Goal: Task Accomplishment & Management: Manage account settings

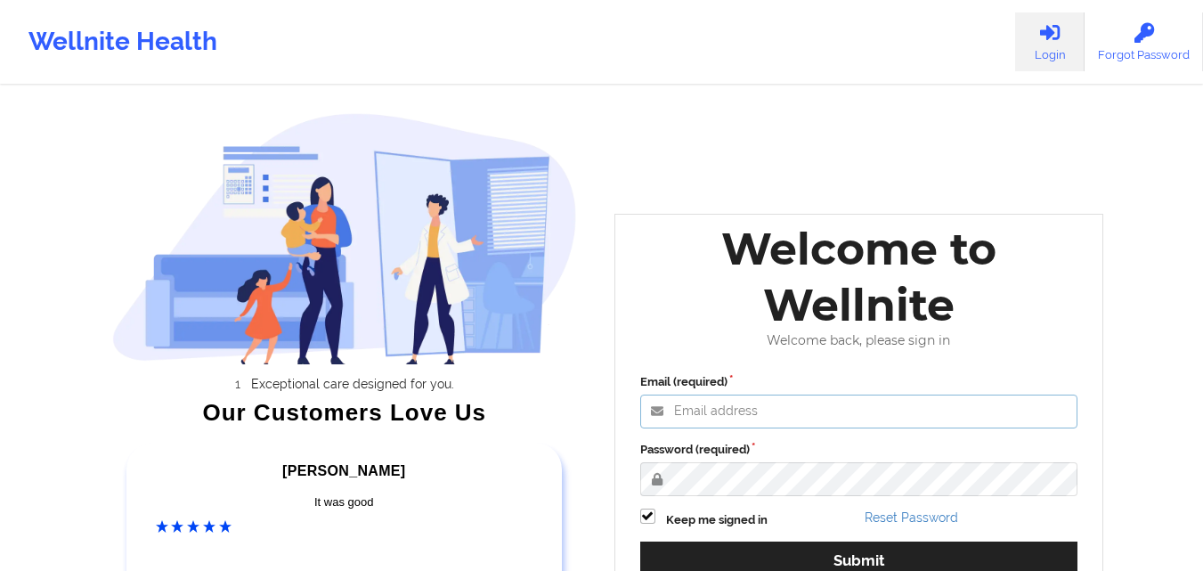
click at [792, 412] on input "Email (required)" at bounding box center [859, 411] width 438 height 34
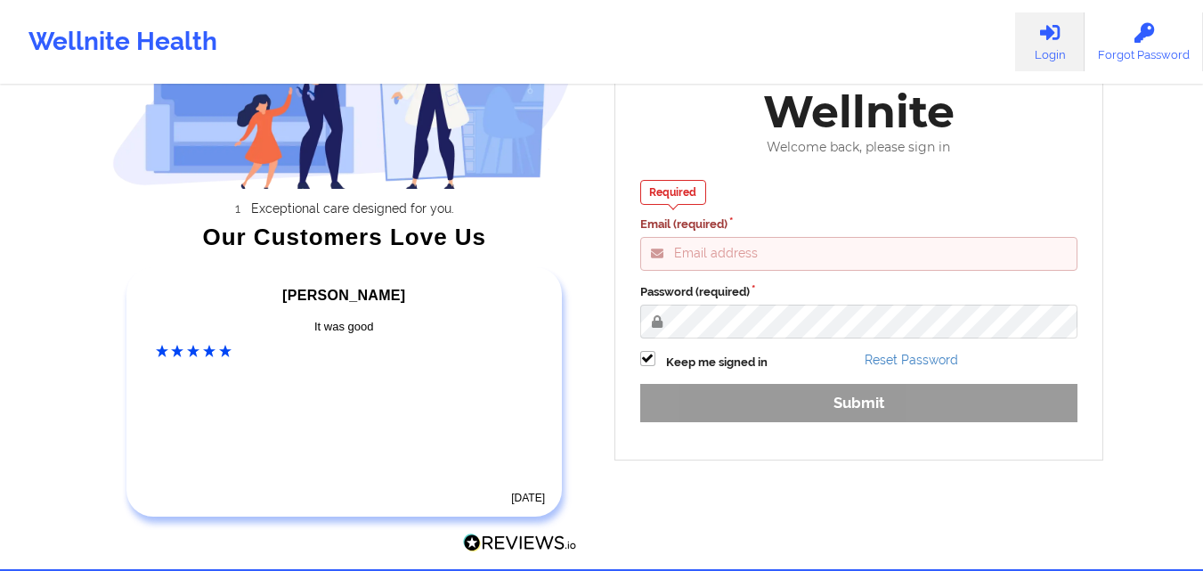
scroll to position [178, 0]
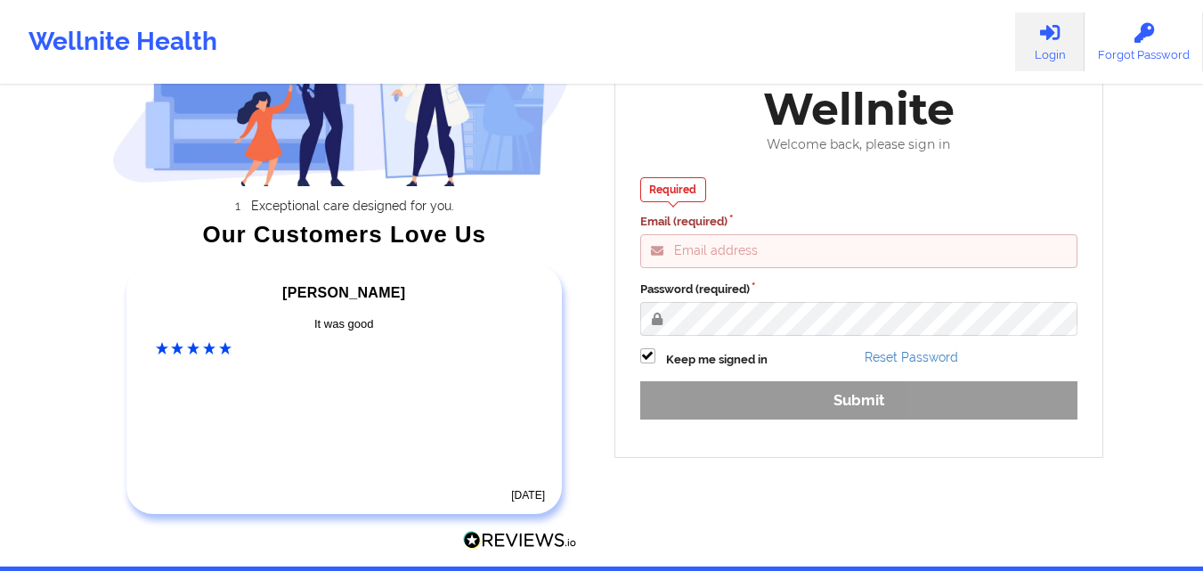
click at [829, 263] on input "Email (required)" at bounding box center [859, 251] width 438 height 34
click at [981, 149] on div "Welcome back, please sign in" at bounding box center [859, 144] width 463 height 15
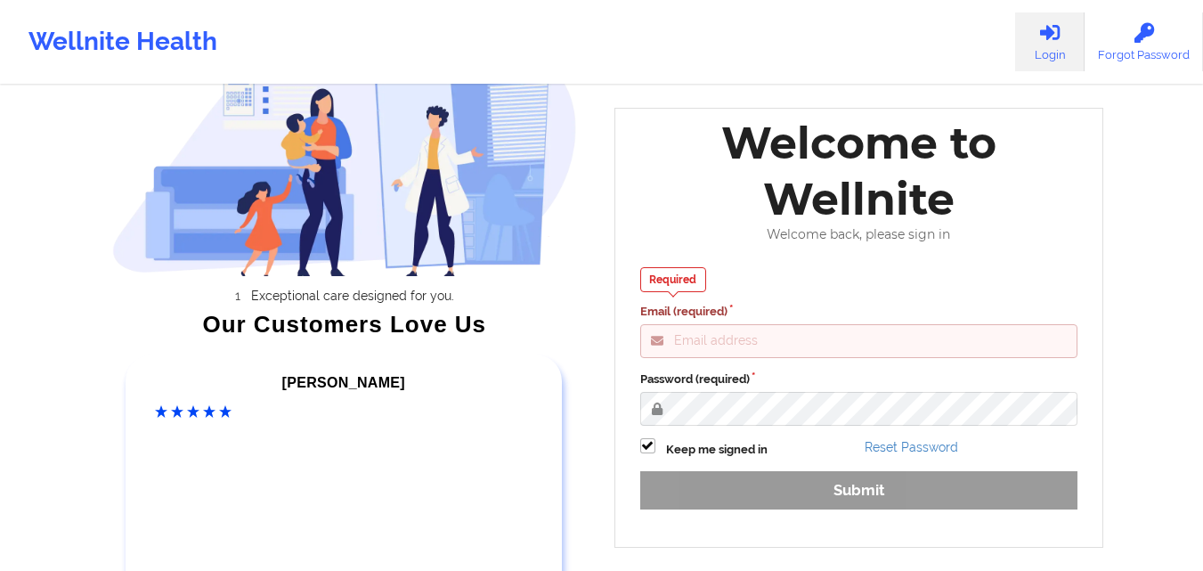
scroll to position [0, 0]
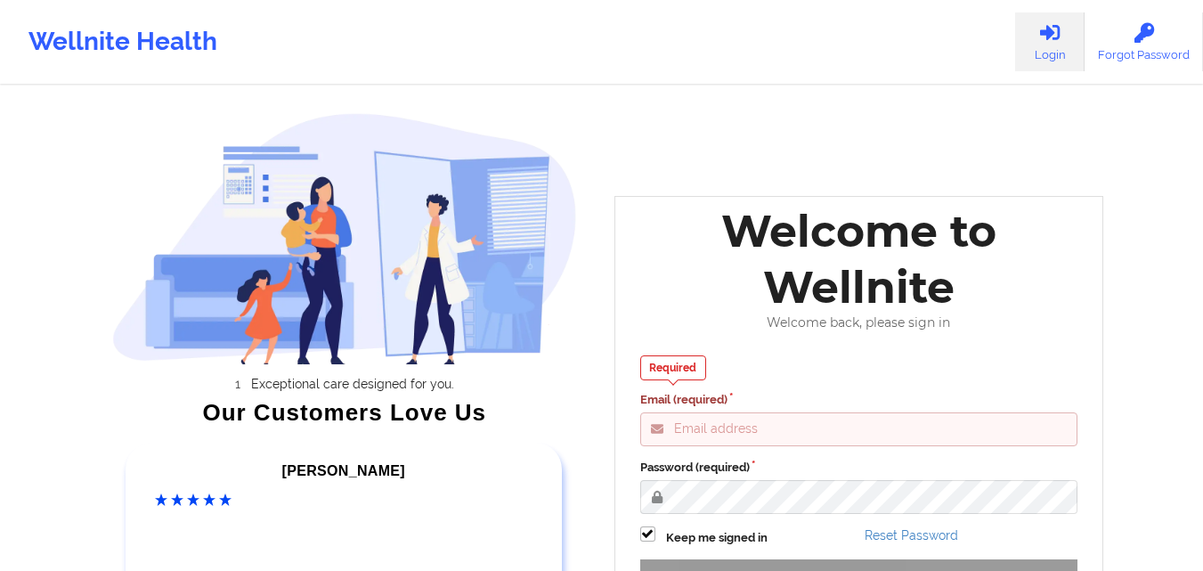
click at [898, 426] on input "Email (required)" at bounding box center [859, 429] width 438 height 34
type input "[EMAIL_ADDRESS][DOMAIN_NAME]"
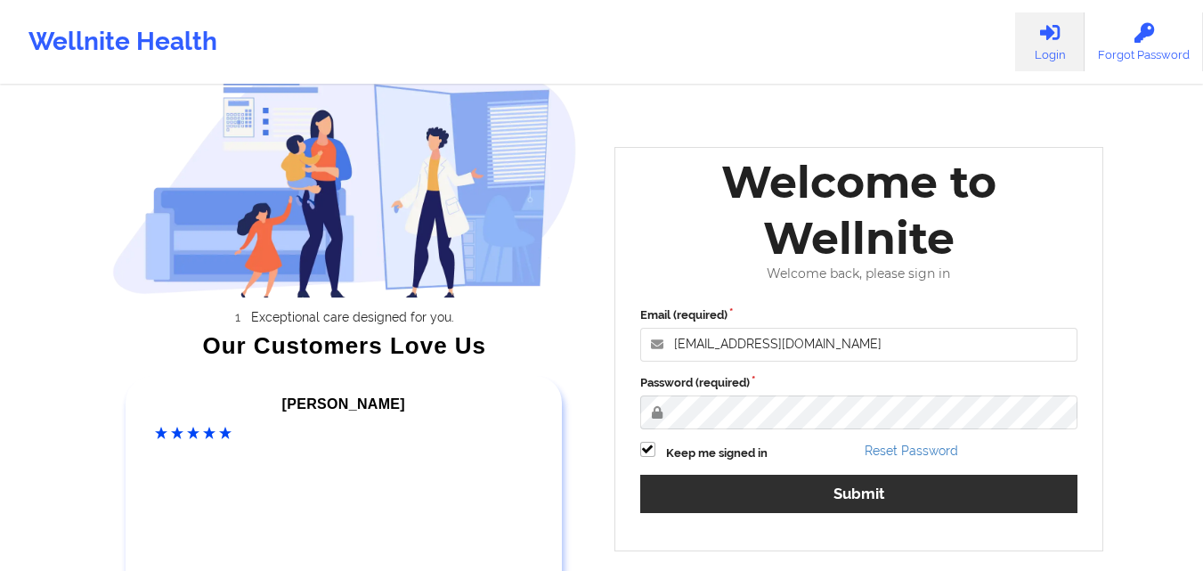
scroll to position [89, 0]
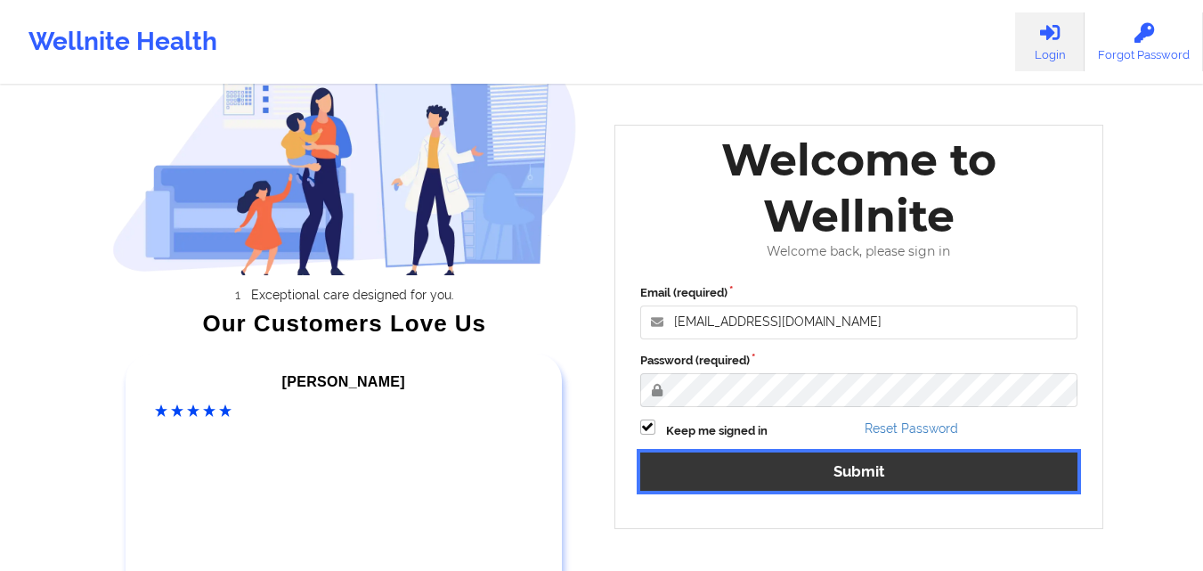
click at [857, 468] on button "Submit" at bounding box center [859, 471] width 438 height 38
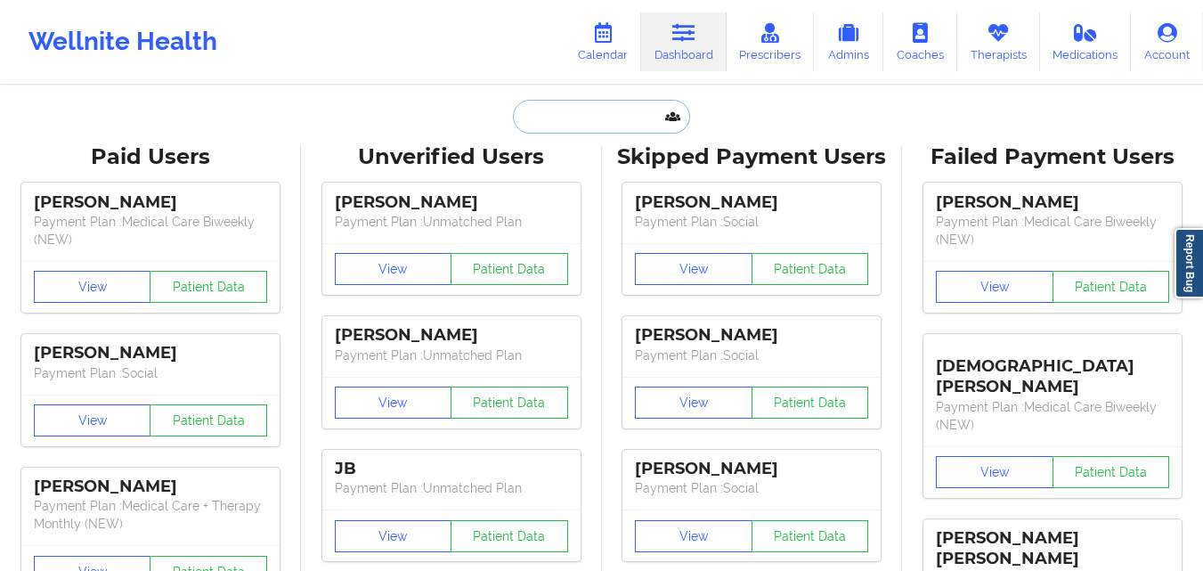
click at [596, 128] on input "text" at bounding box center [601, 117] width 176 height 34
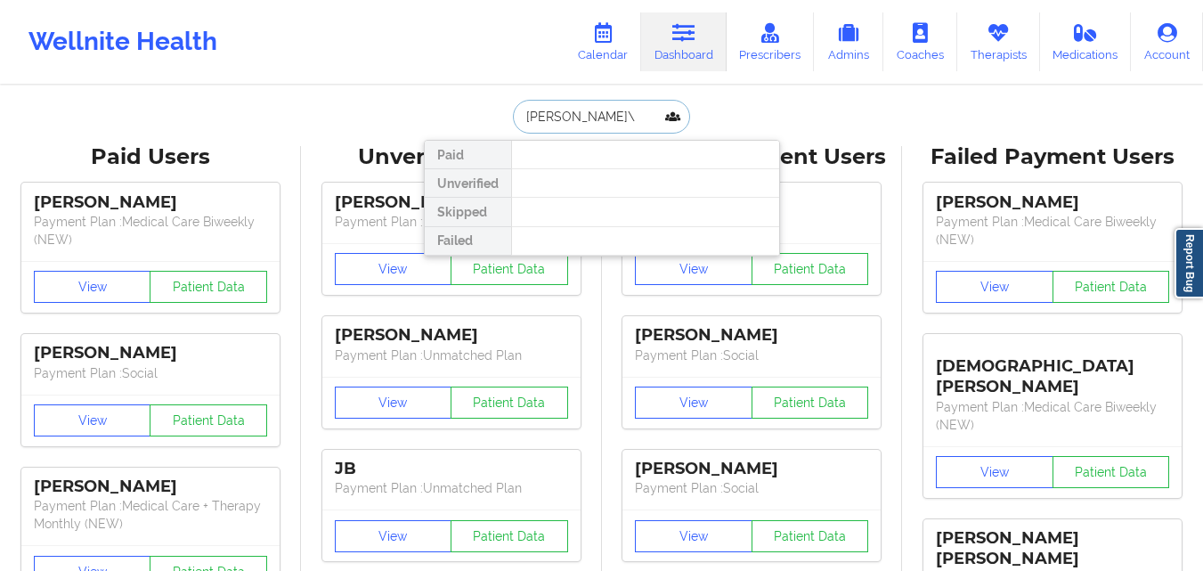
type input "[PERSON_NAME]"
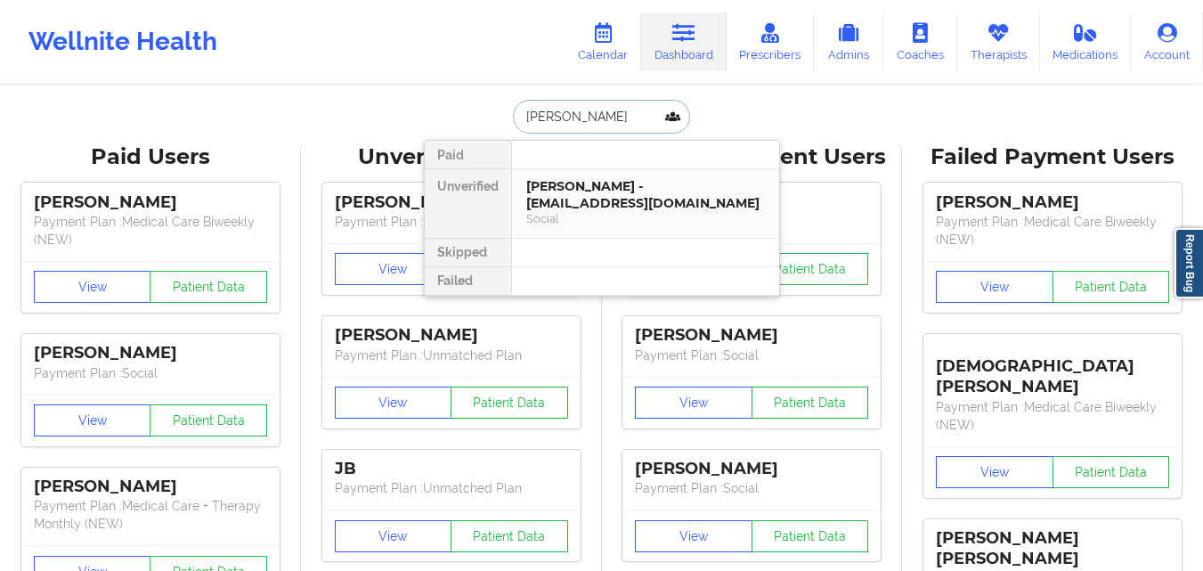
click at [654, 211] on div "Social" at bounding box center [645, 218] width 239 height 15
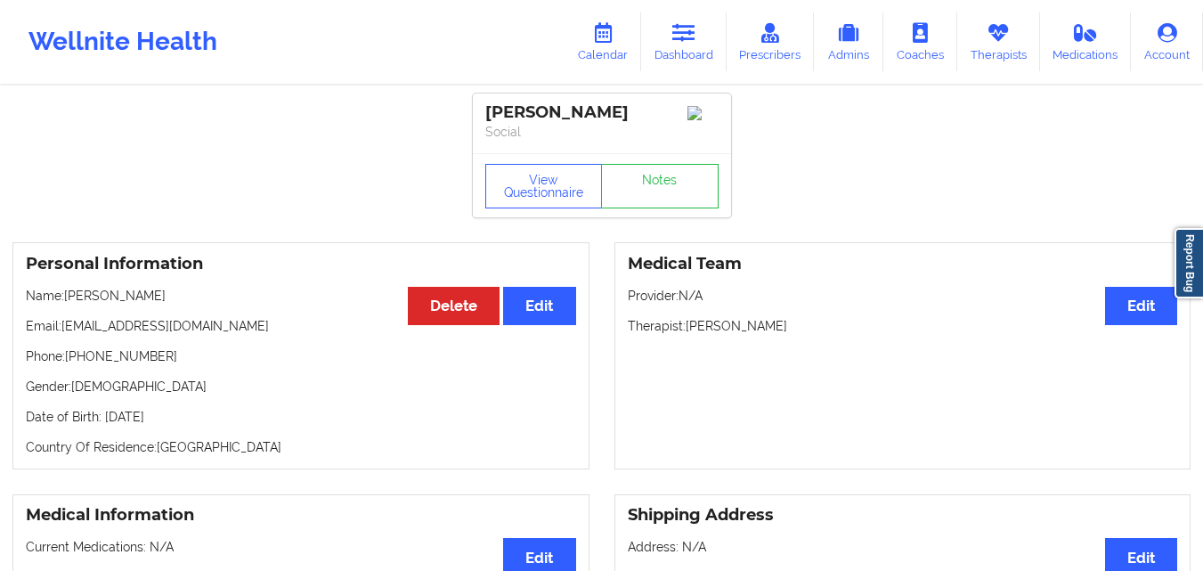
click at [120, 354] on p "Phone: [PHONE_NUMBER]" at bounding box center [301, 356] width 550 height 18
click at [125, 362] on p "Phone: [PHONE_NUMBER]" at bounding box center [301, 356] width 550 height 18
click at [70, 363] on p "Phone: [PHONE_NUMBER]" at bounding box center [301, 356] width 550 height 18
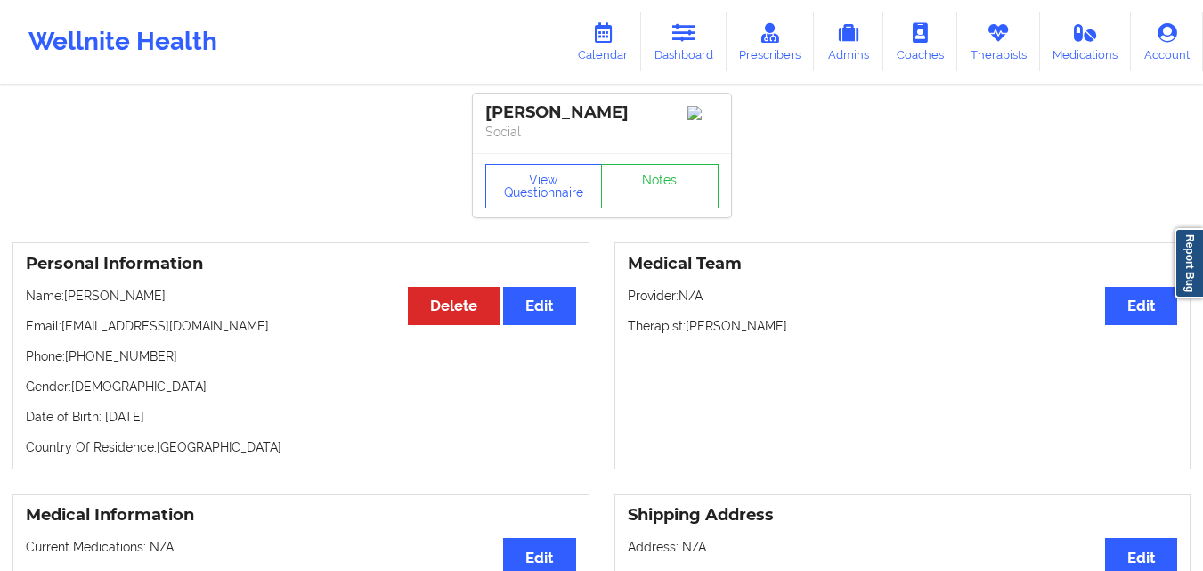
drag, startPoint x: 70, startPoint y: 363, endPoint x: 1215, endPoint y: 245, distance: 1151.2
click at [172, 340] on div "Personal Information Edit Delete Name: [PERSON_NAME] Email: [EMAIL_ADDRESS][DOM…" at bounding box center [300, 355] width 577 height 227
click at [232, 354] on p "Phone: [PHONE_NUMBER]" at bounding box center [301, 356] width 550 height 18
drag, startPoint x: 153, startPoint y: 364, endPoint x: 102, endPoint y: 353, distance: 52.9
click at [102, 353] on p "Phone: [PHONE_NUMBER]" at bounding box center [301, 356] width 550 height 18
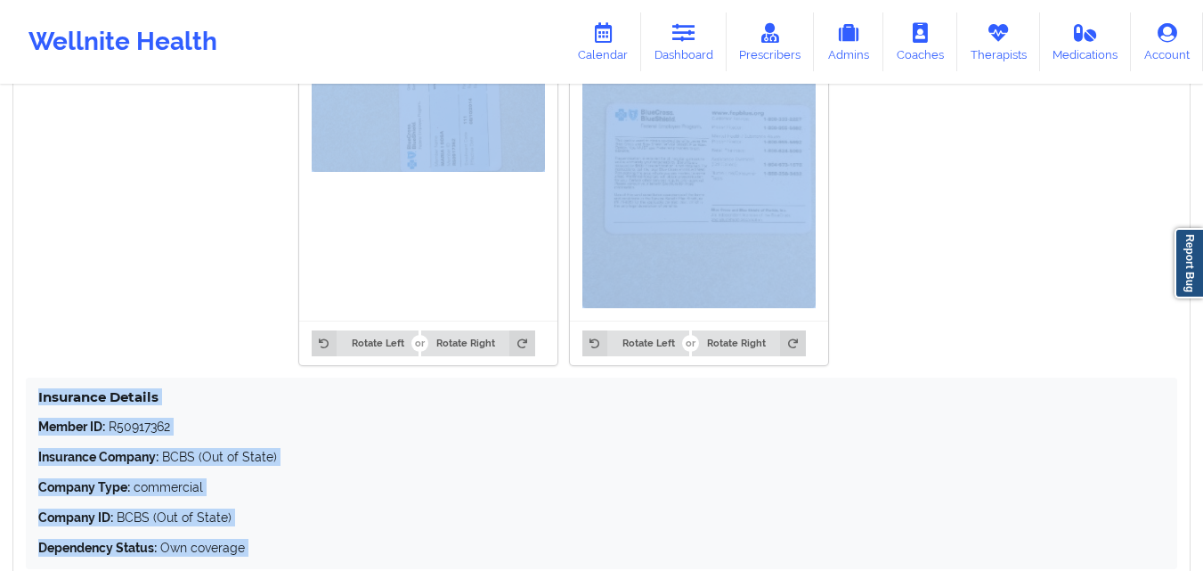
scroll to position [1471, 0]
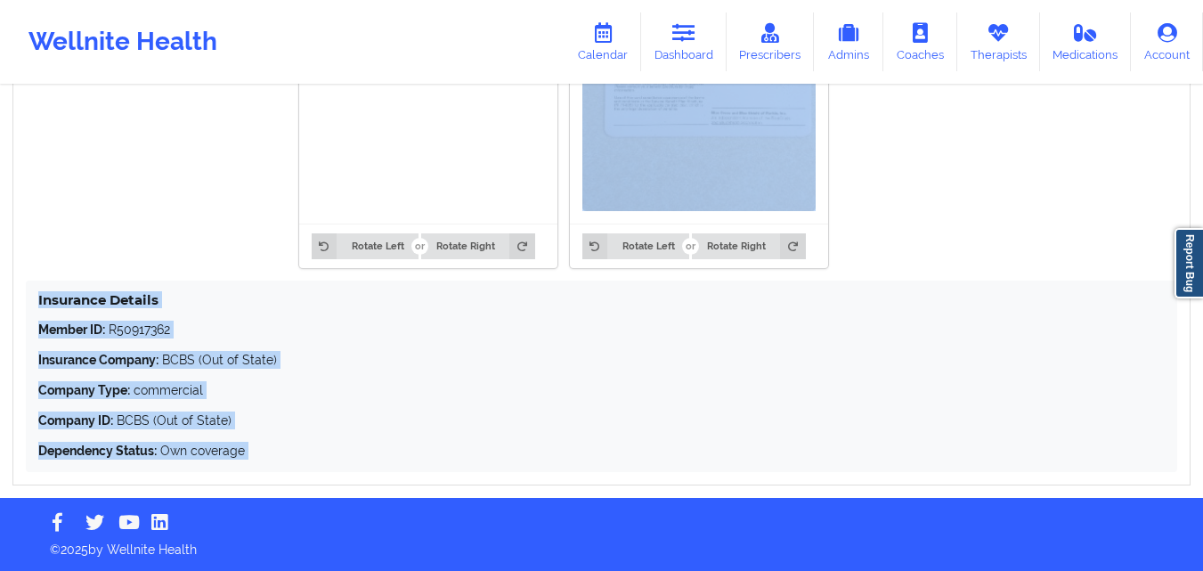
drag, startPoint x: 0, startPoint y: 584, endPoint x: 0, endPoint y: 606, distance: 21.4
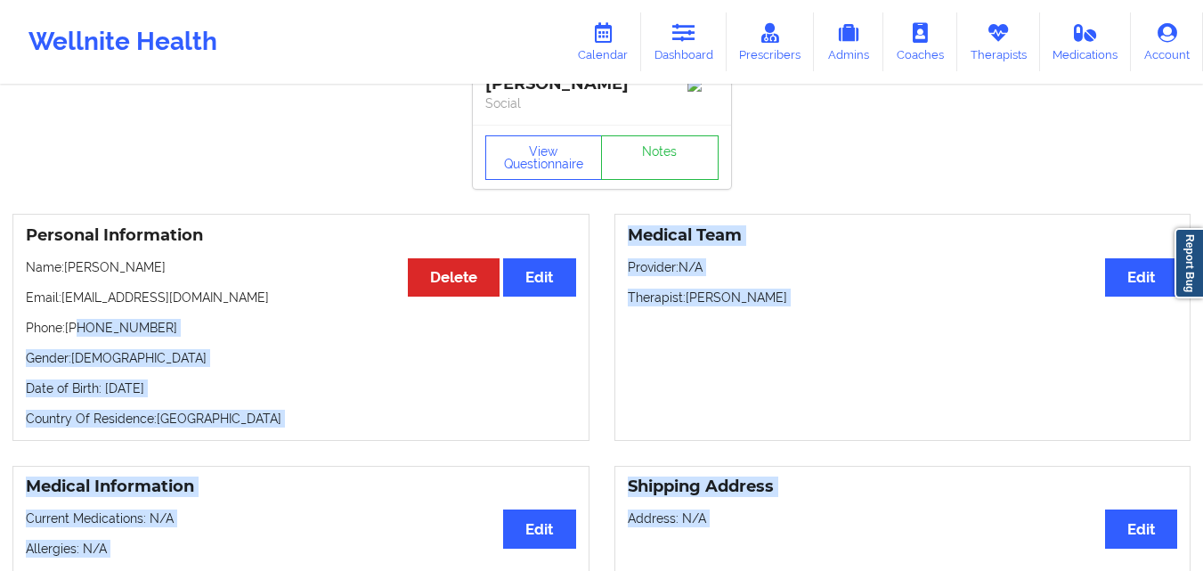
scroll to position [0, 0]
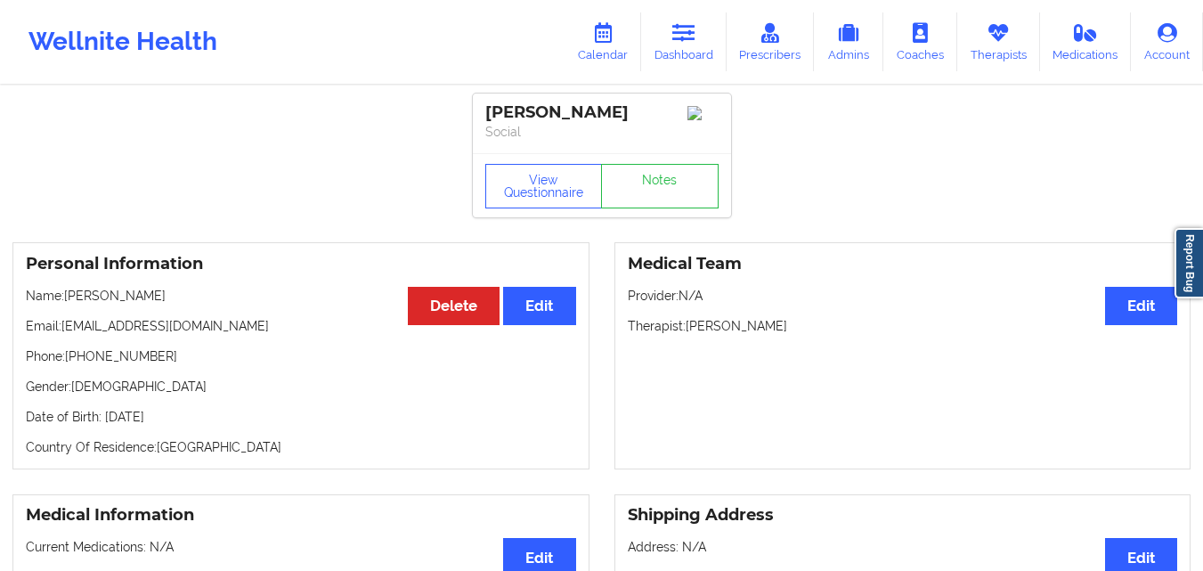
drag, startPoint x: 138, startPoint y: 303, endPoint x: 78, endPoint y: 302, distance: 59.7
click at [78, 302] on p "Name: [PERSON_NAME]" at bounding box center [301, 296] width 550 height 18
click at [205, 304] on p "Name: [PERSON_NAME]" at bounding box center [301, 296] width 550 height 18
click at [189, 335] on p "Email: [EMAIL_ADDRESS][DOMAIN_NAME]" at bounding box center [301, 326] width 550 height 18
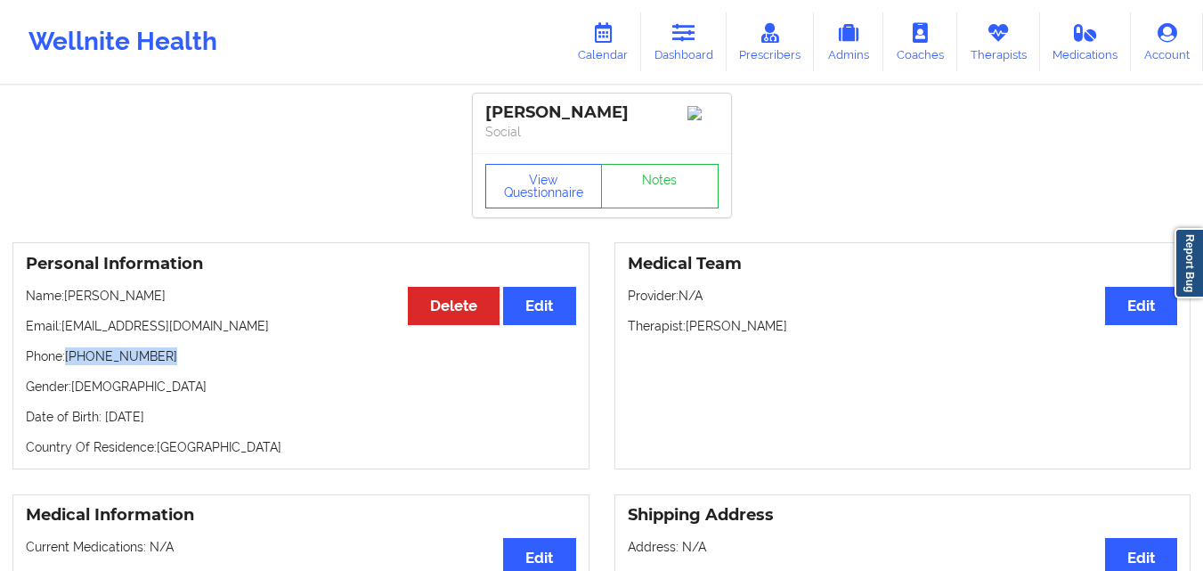
drag, startPoint x: 152, startPoint y: 363, endPoint x: 68, endPoint y: 359, distance: 84.7
click at [68, 359] on p "Phone: [PHONE_NUMBER]" at bounding box center [301, 356] width 550 height 18
copy p "[PHONE_NUMBER]"
click at [606, 40] on icon at bounding box center [602, 33] width 23 height 20
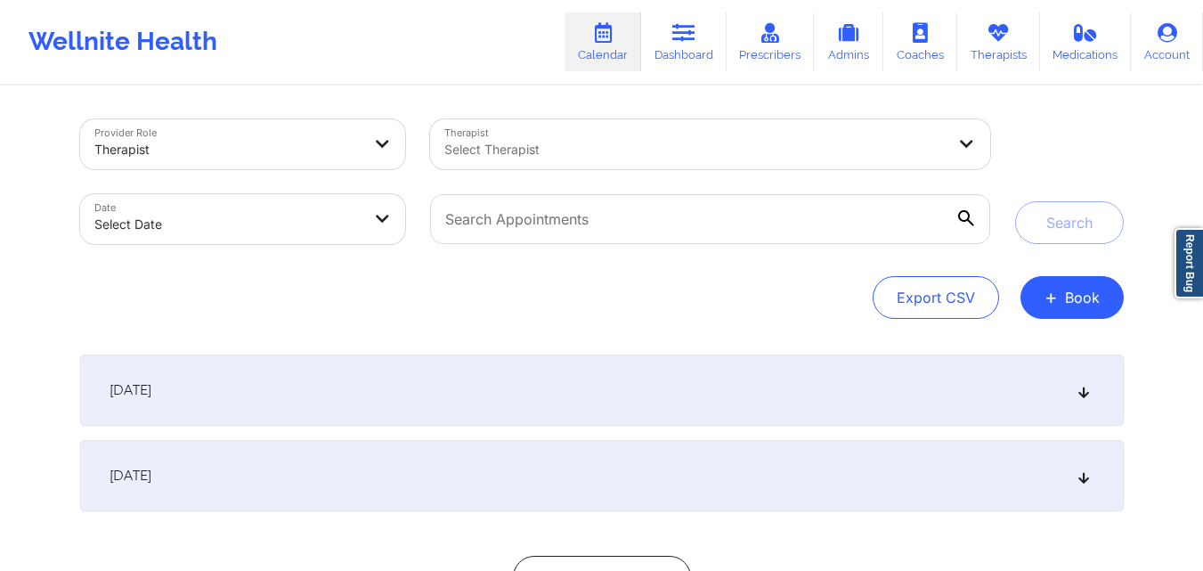
click at [293, 136] on div "Therapist" at bounding box center [227, 149] width 267 height 39
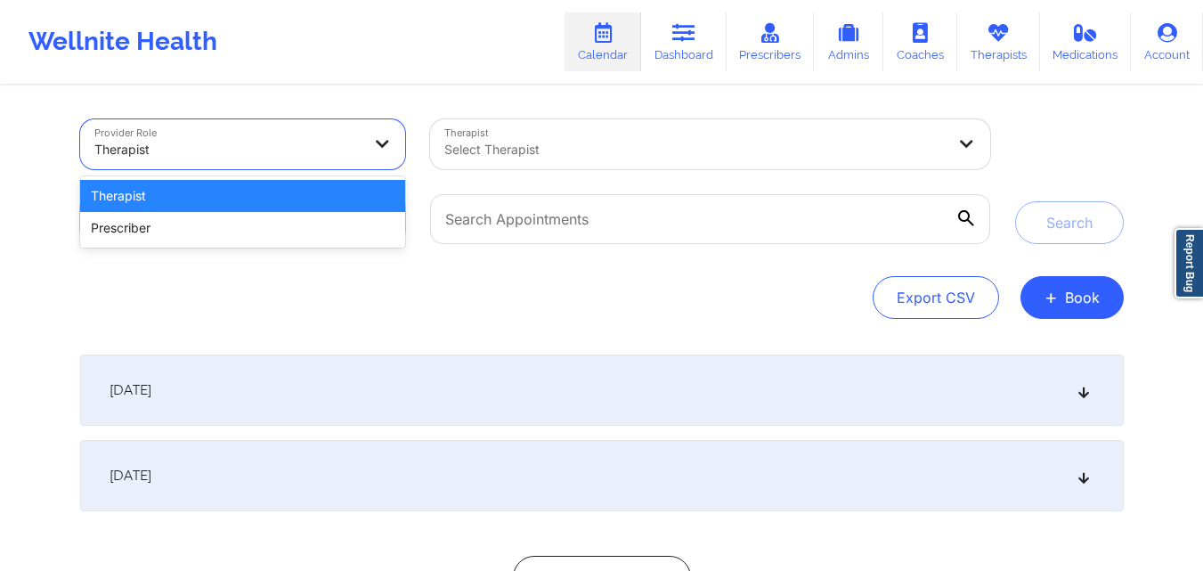
click at [305, 144] on div at bounding box center [227, 149] width 267 height 21
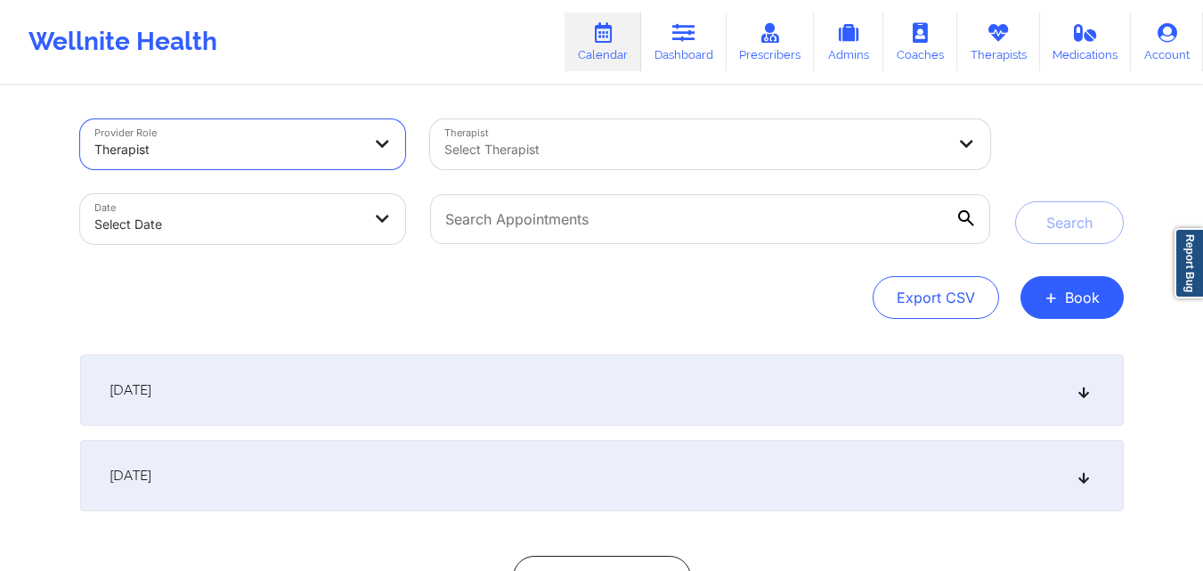
select select "2025-8"
select select "2025-9"
click at [531, 144] on div at bounding box center [694, 149] width 501 height 21
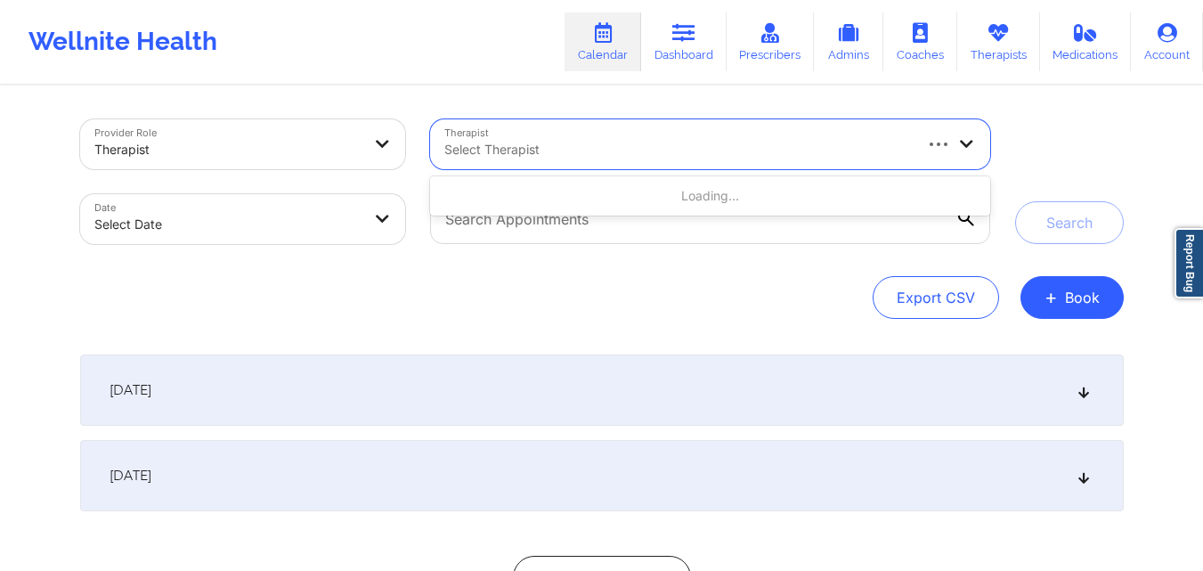
click at [525, 303] on div "Export CSV + Book" at bounding box center [602, 297] width 1044 height 43
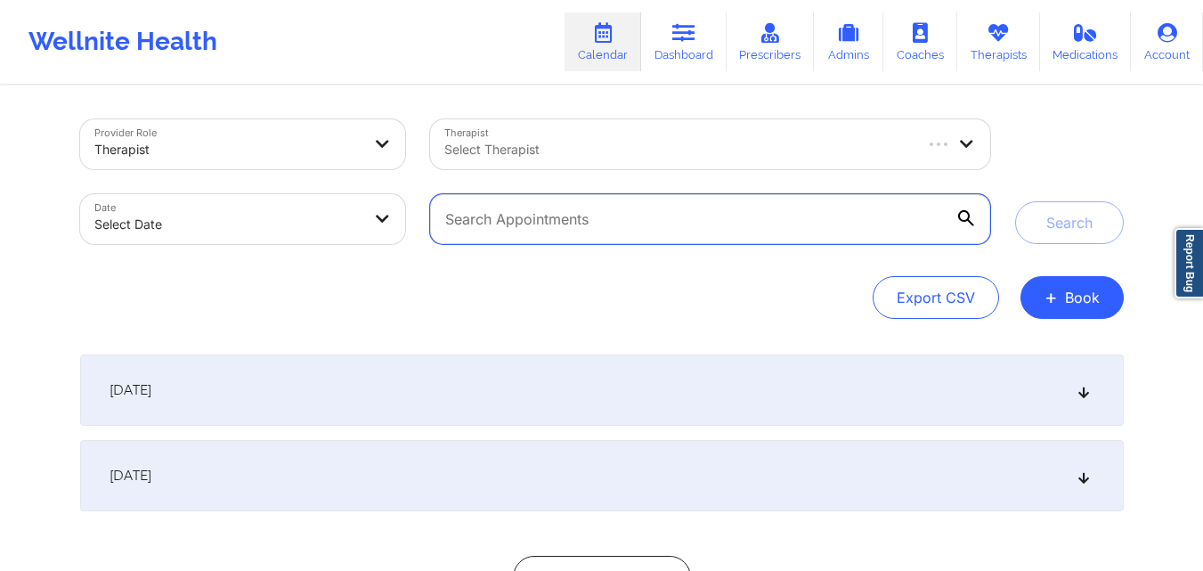
click at [511, 231] on input "text" at bounding box center [709, 219] width 559 height 50
click at [669, 228] on input "text" at bounding box center [709, 219] width 559 height 50
paste input "[PERSON_NAME]"
type input "[PERSON_NAME]"
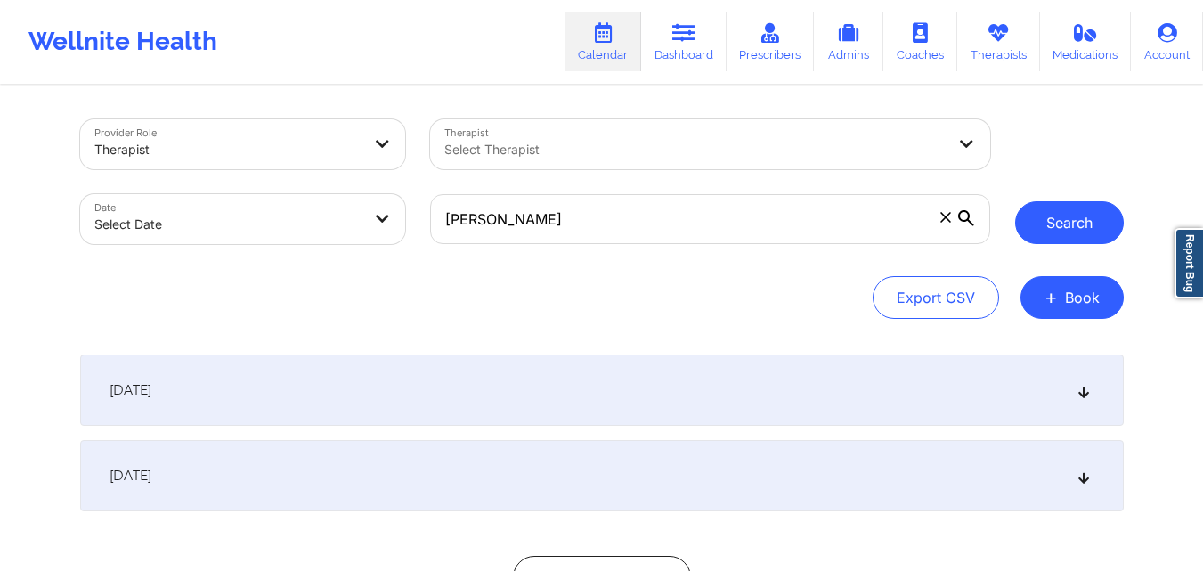
click at [1055, 217] on button "Search" at bounding box center [1069, 222] width 109 height 43
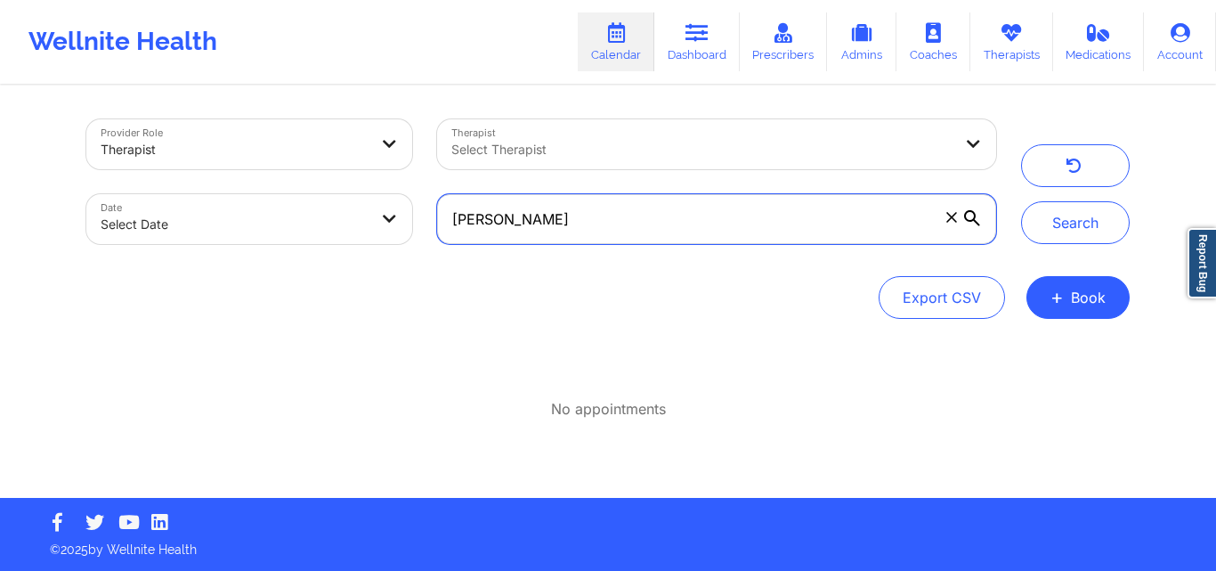
click at [560, 234] on input "[PERSON_NAME]" at bounding box center [716, 219] width 559 height 50
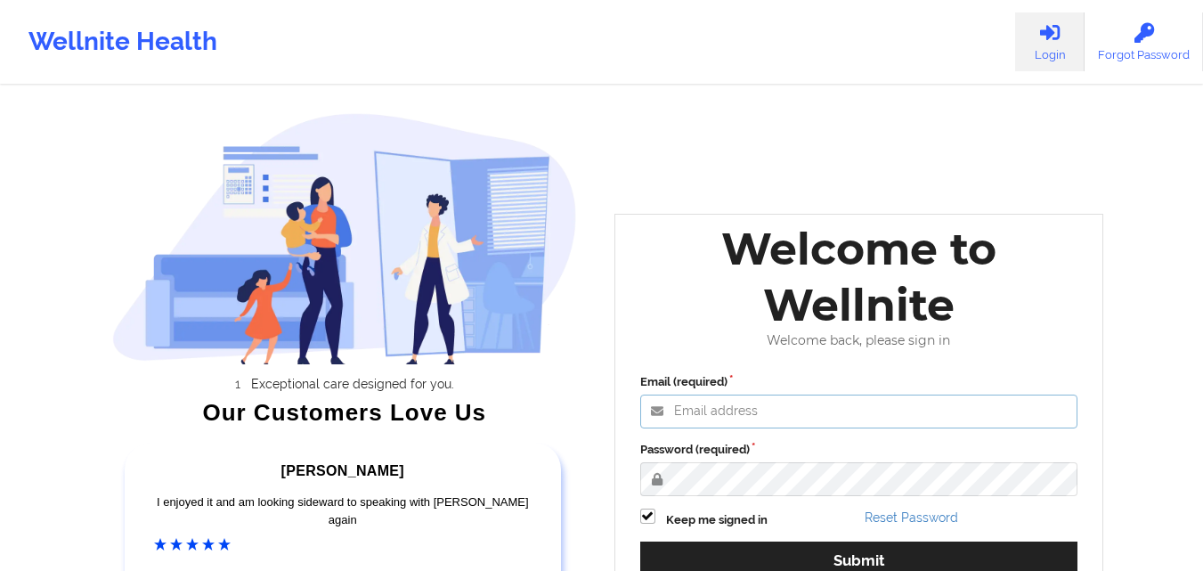
click at [744, 407] on input "Email (required)" at bounding box center [859, 411] width 438 height 34
paste input "[EMAIL_ADDRESS][DOMAIN_NAME]"
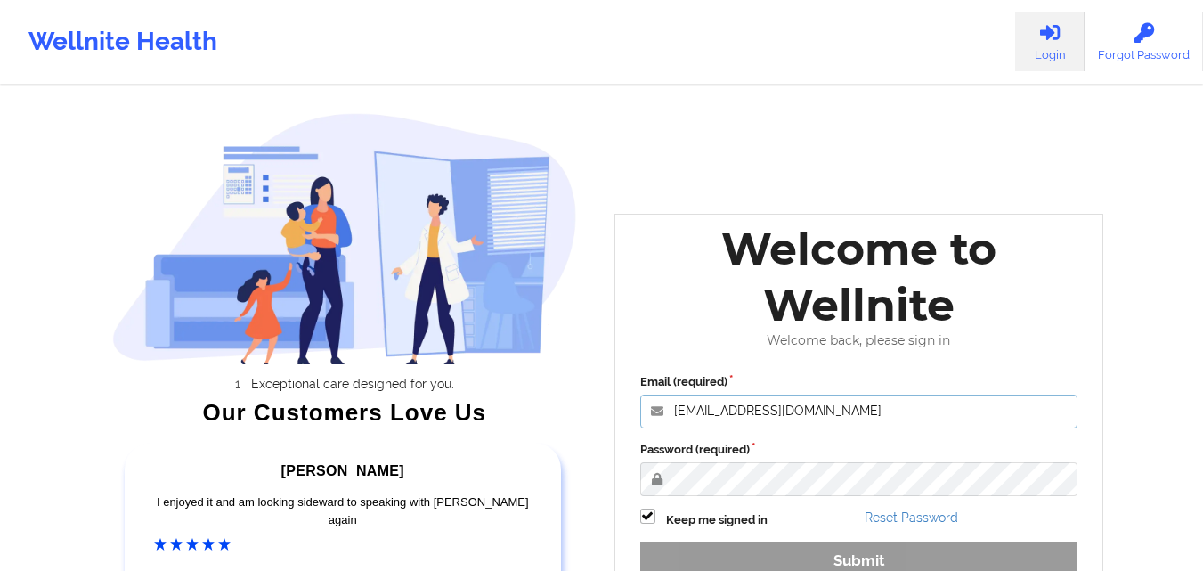
type input "[EMAIL_ADDRESS][DOMAIN_NAME]"
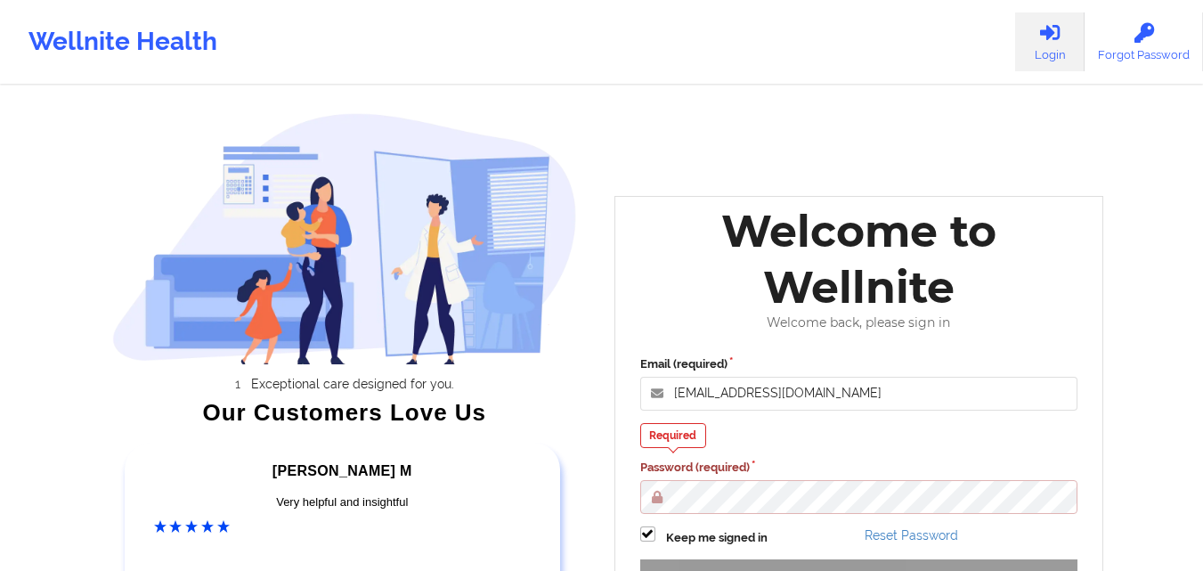
click at [1075, 138] on div "Exceptional care designed for you. Our Customers Love Us [PERSON_NAME] C Amazin…" at bounding box center [601, 372] width 1028 height 744
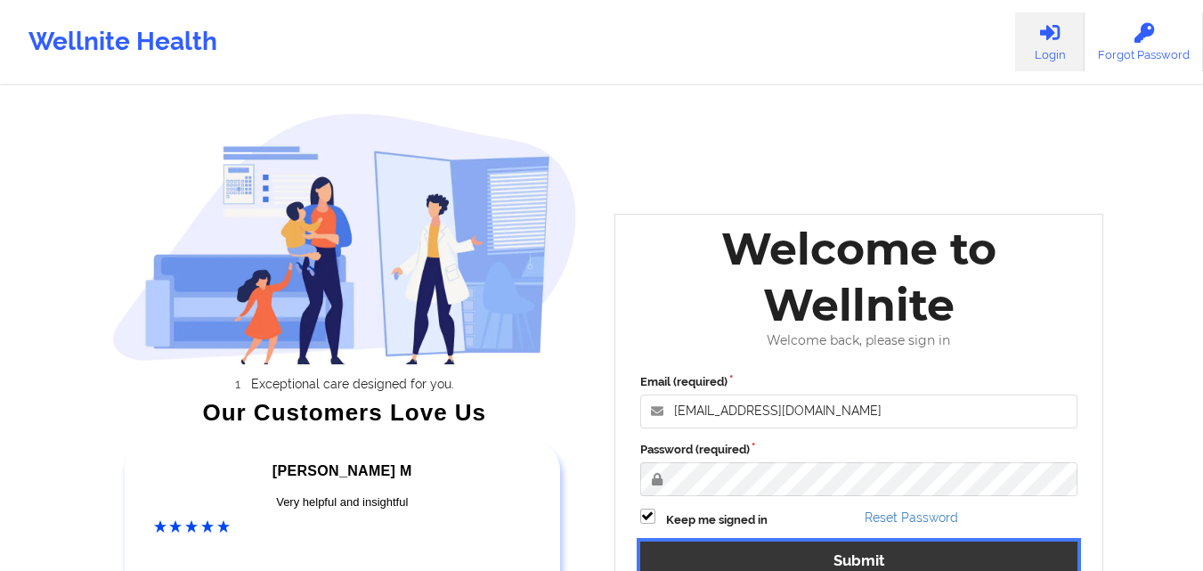
click at [802, 550] on button "Submit" at bounding box center [859, 560] width 438 height 38
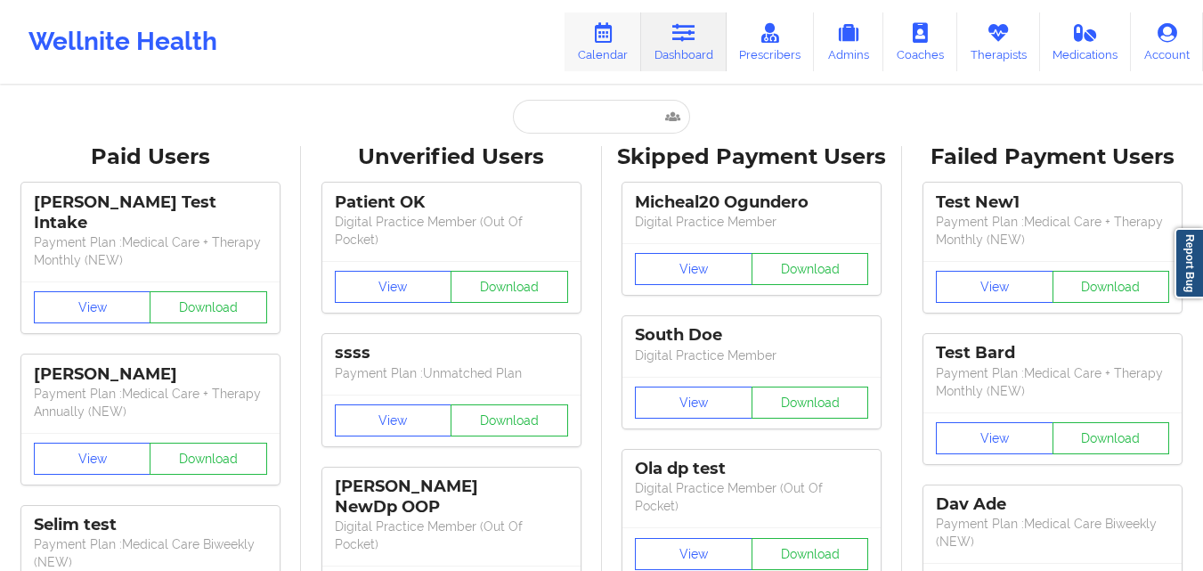
click at [601, 57] on link "Calendar" at bounding box center [603, 41] width 77 height 59
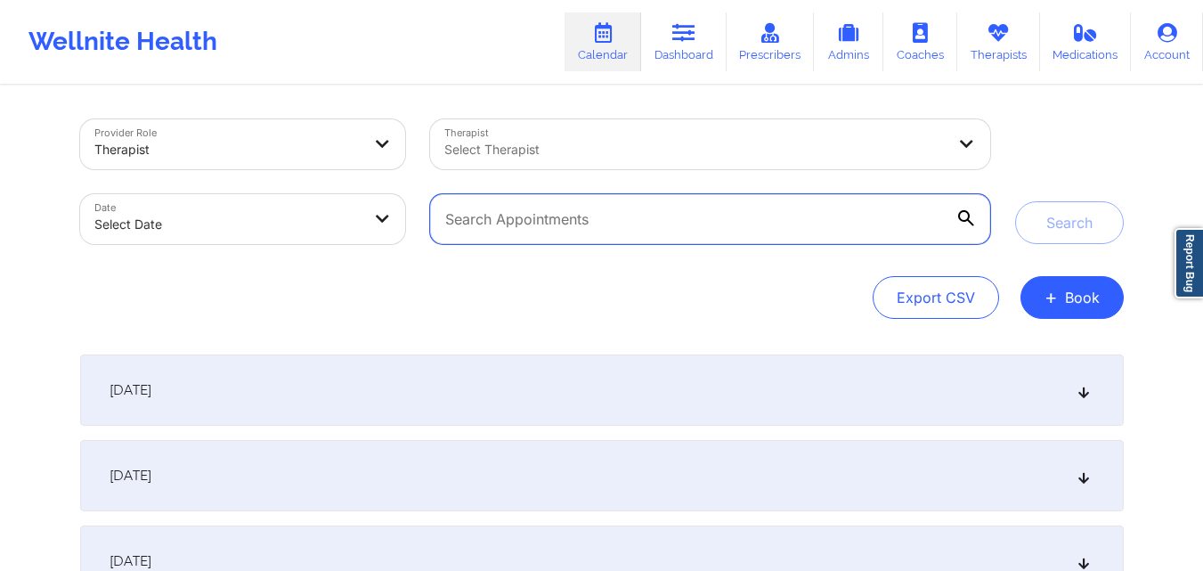
click at [606, 217] on input "text" at bounding box center [709, 219] width 559 height 50
paste input "[PERSON_NAME]"
type input "[PERSON_NAME]"
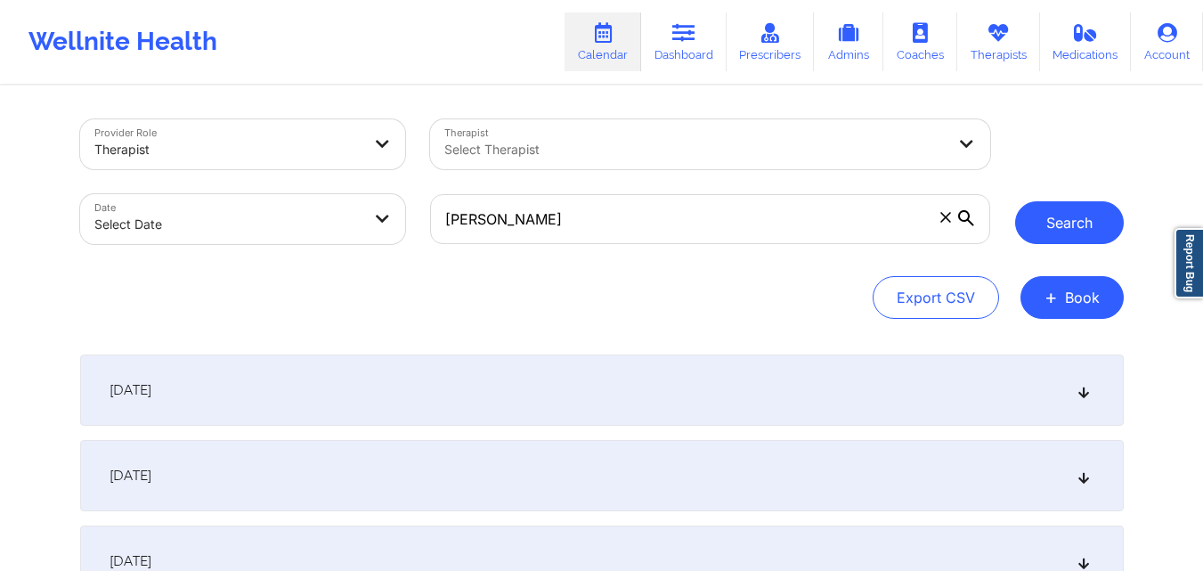
click at [1077, 233] on button "Search" at bounding box center [1069, 222] width 109 height 43
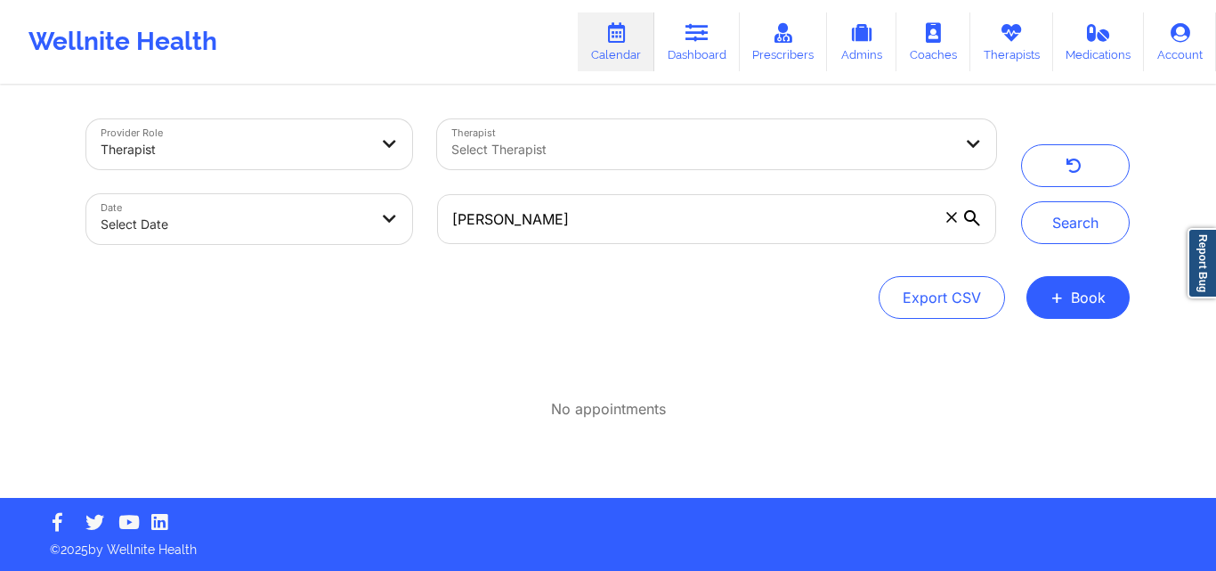
click at [949, 212] on icon at bounding box center [952, 217] width 11 height 11
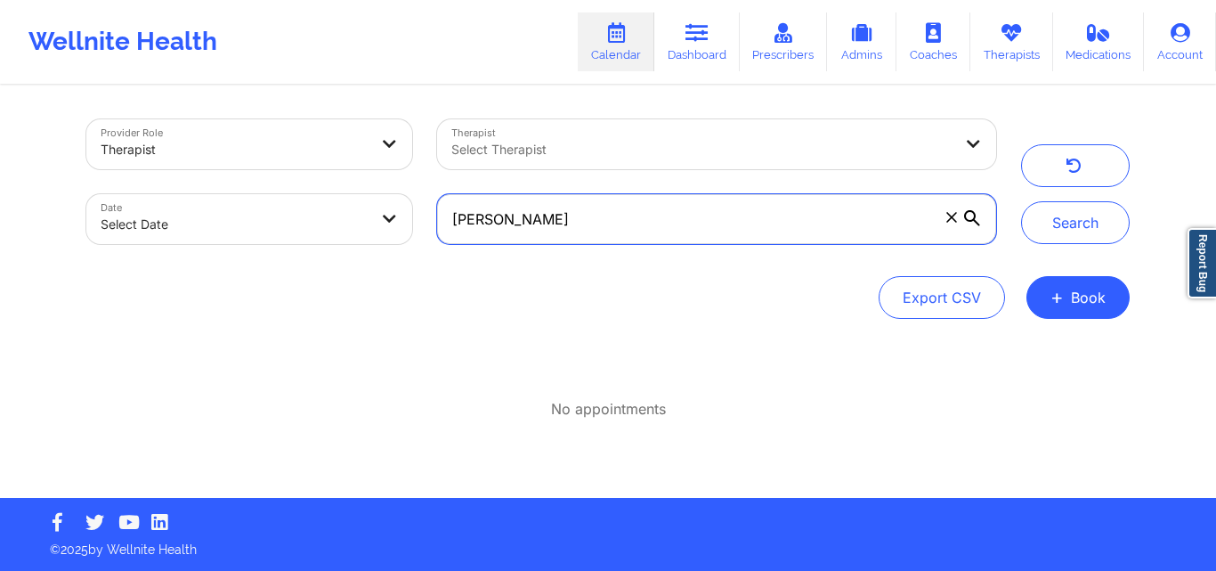
click at [949, 212] on input "[PERSON_NAME]" at bounding box center [716, 219] width 559 height 50
paste input "Matt Charle"
type input "Matt Charles"
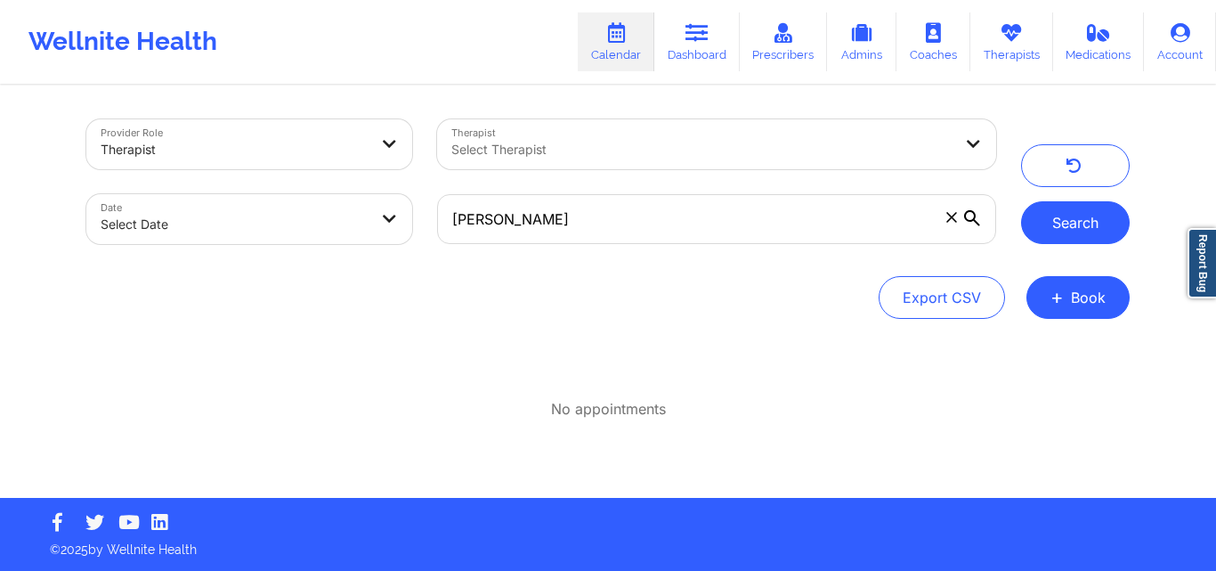
click at [1072, 210] on button "Search" at bounding box center [1075, 222] width 109 height 43
click at [1059, 154] on button "button" at bounding box center [1075, 165] width 109 height 43
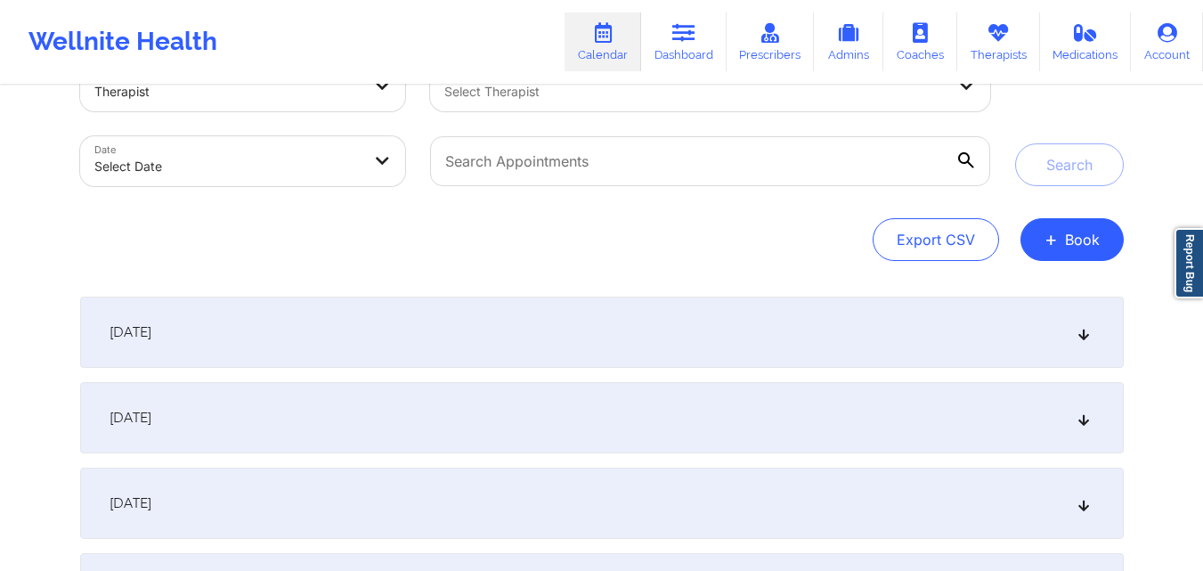
scroll to position [45, 0]
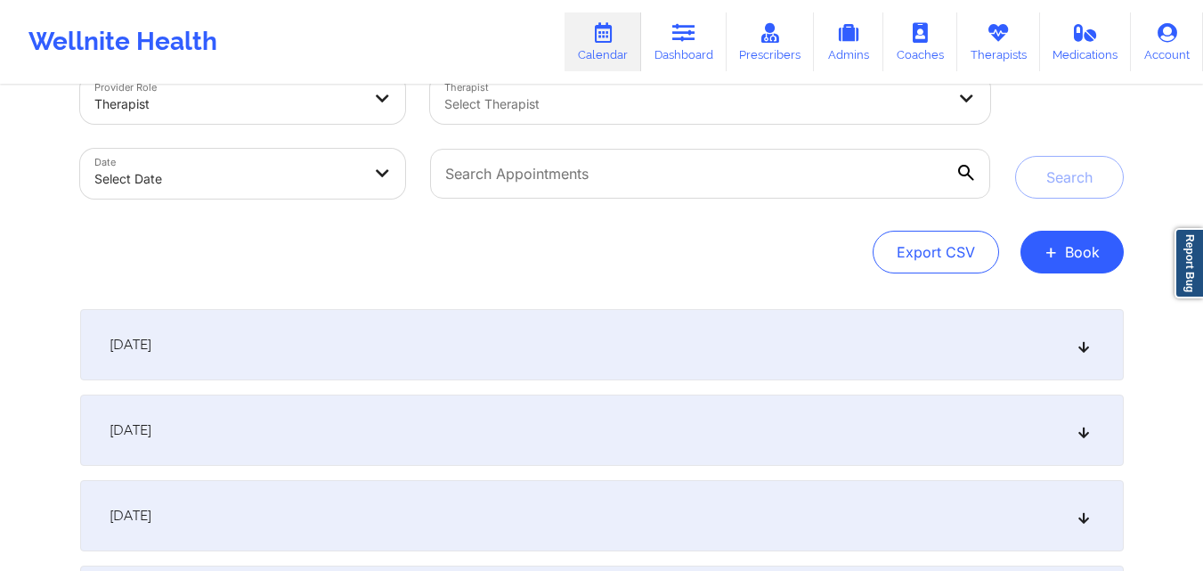
click at [759, 361] on div "[DATE]" at bounding box center [602, 344] width 1044 height 71
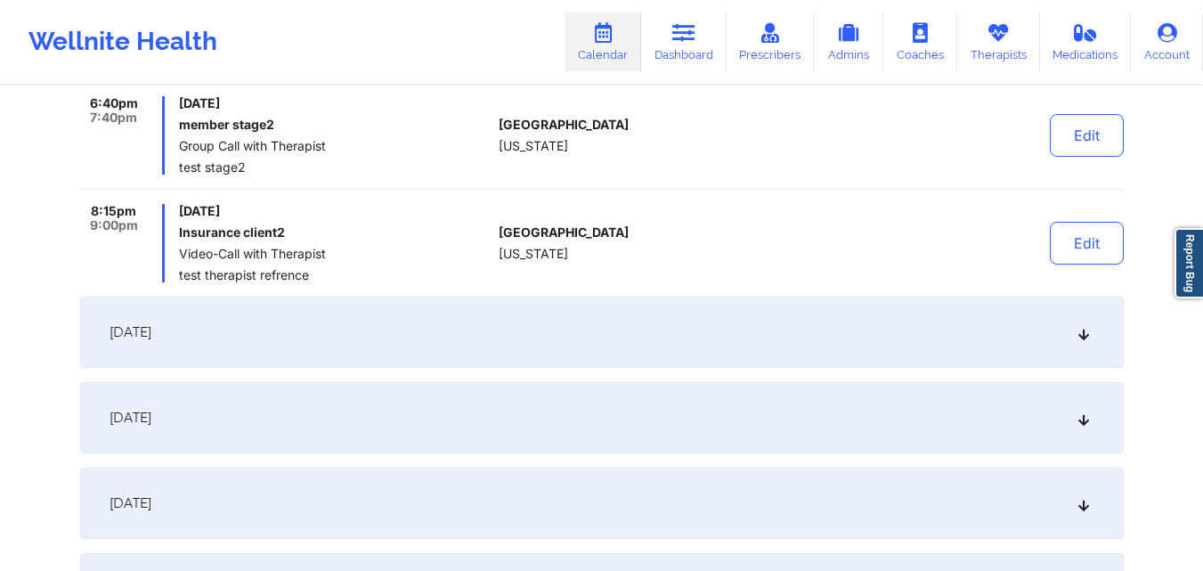
scroll to position [669, 0]
click at [772, 295] on div "[DATE]" at bounding box center [602, 330] width 1044 height 71
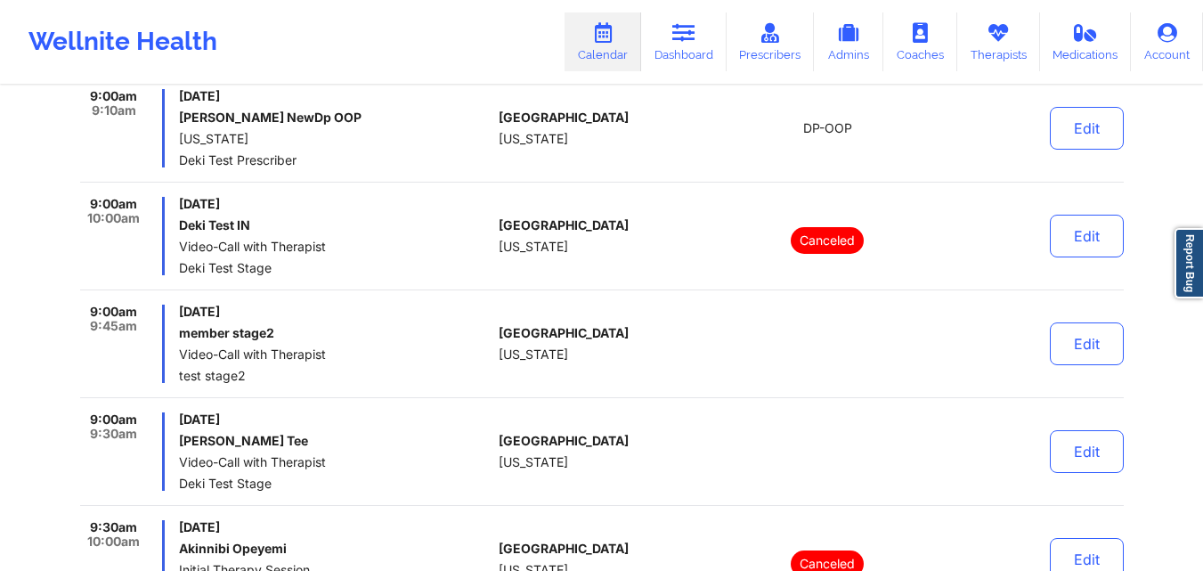
scroll to position [1915, 0]
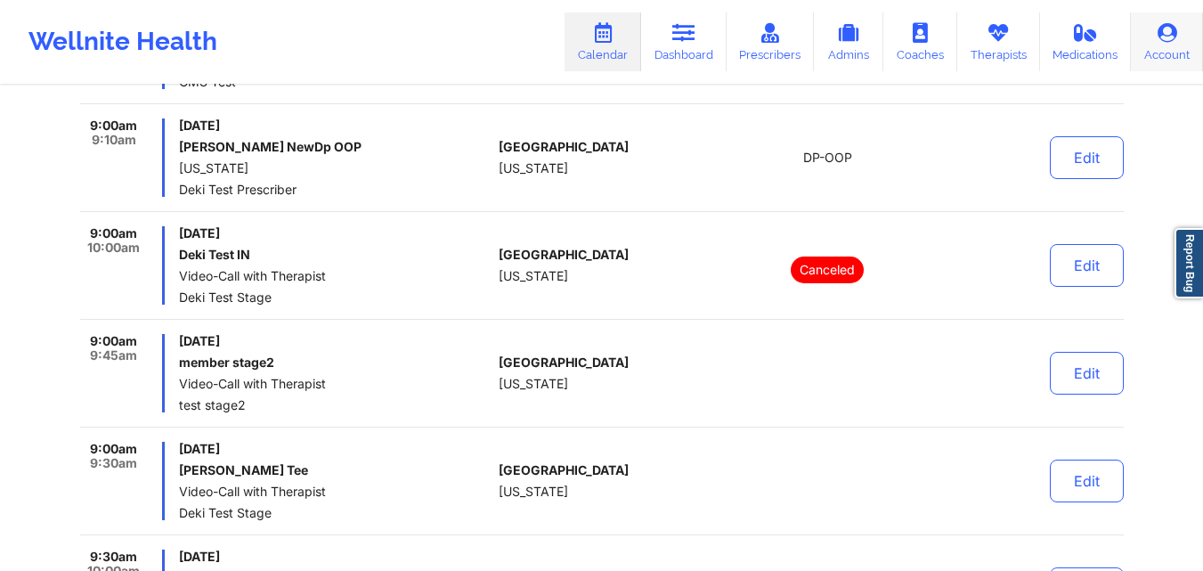
click at [1161, 45] on link "Account" at bounding box center [1167, 41] width 72 height 59
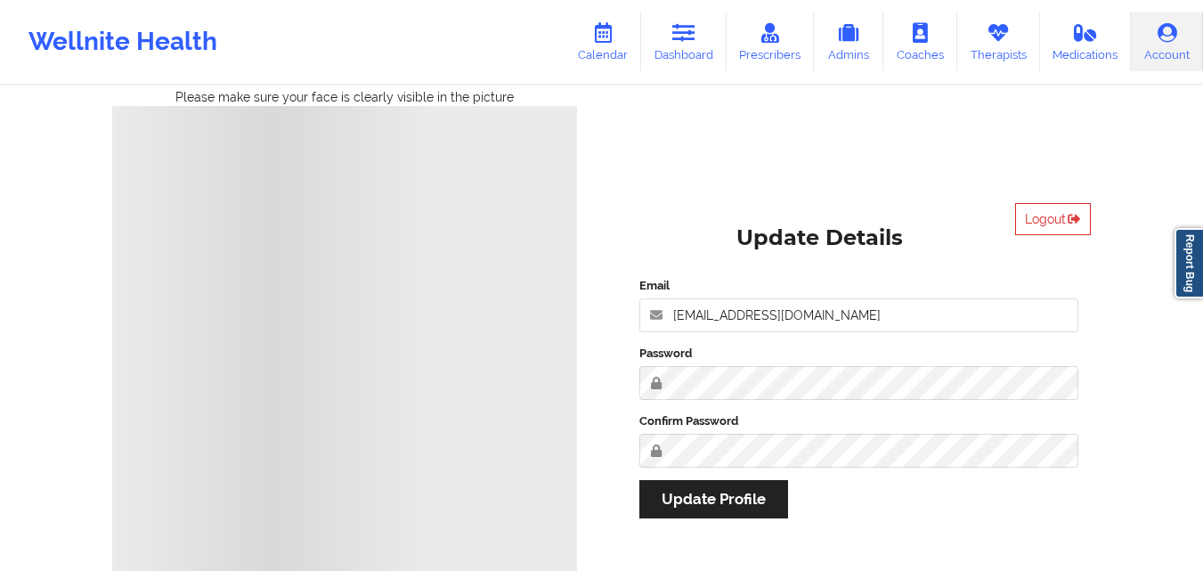
scroll to position [89, 0]
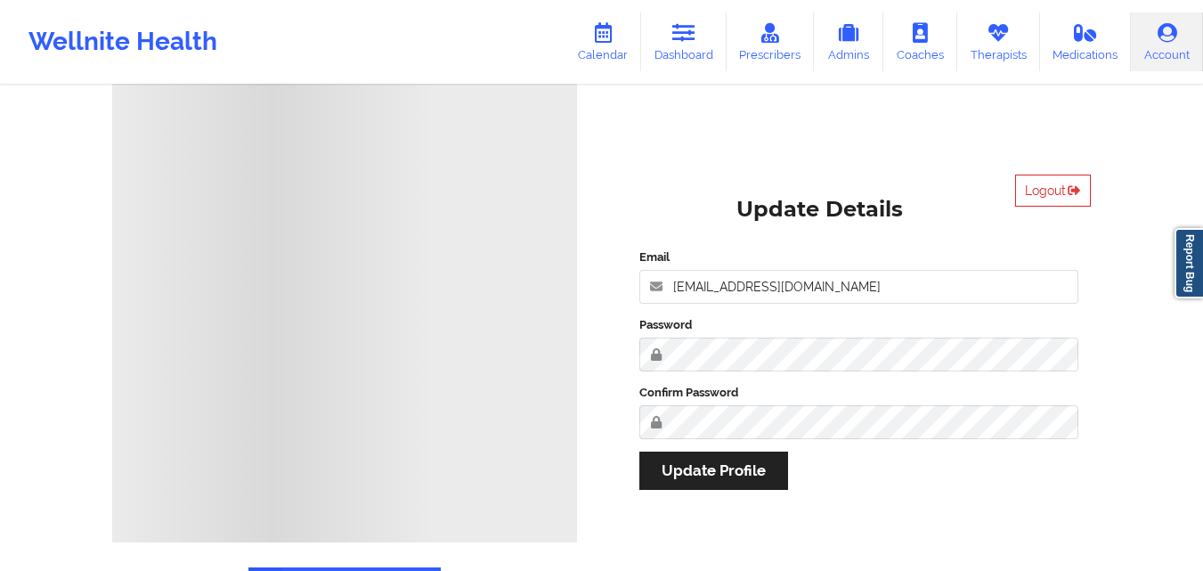
click at [947, 187] on div "Logout Update Details Email anabelle_gerhold85@example.com Password Confirm Pas…" at bounding box center [859, 345] width 490 height 366
